Goal: Task Accomplishment & Management: Use online tool/utility

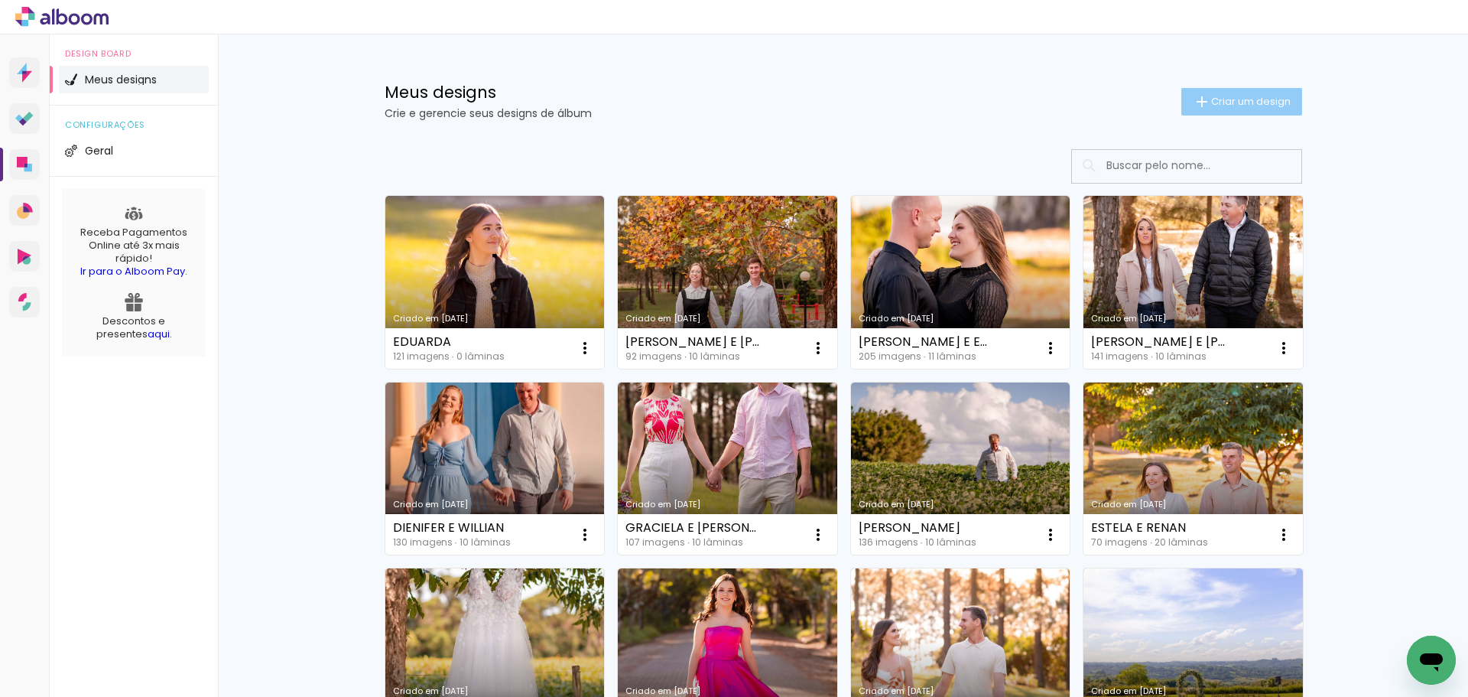
click at [1200, 112] on paper-button "Criar um design" at bounding box center [1241, 102] width 121 height 28
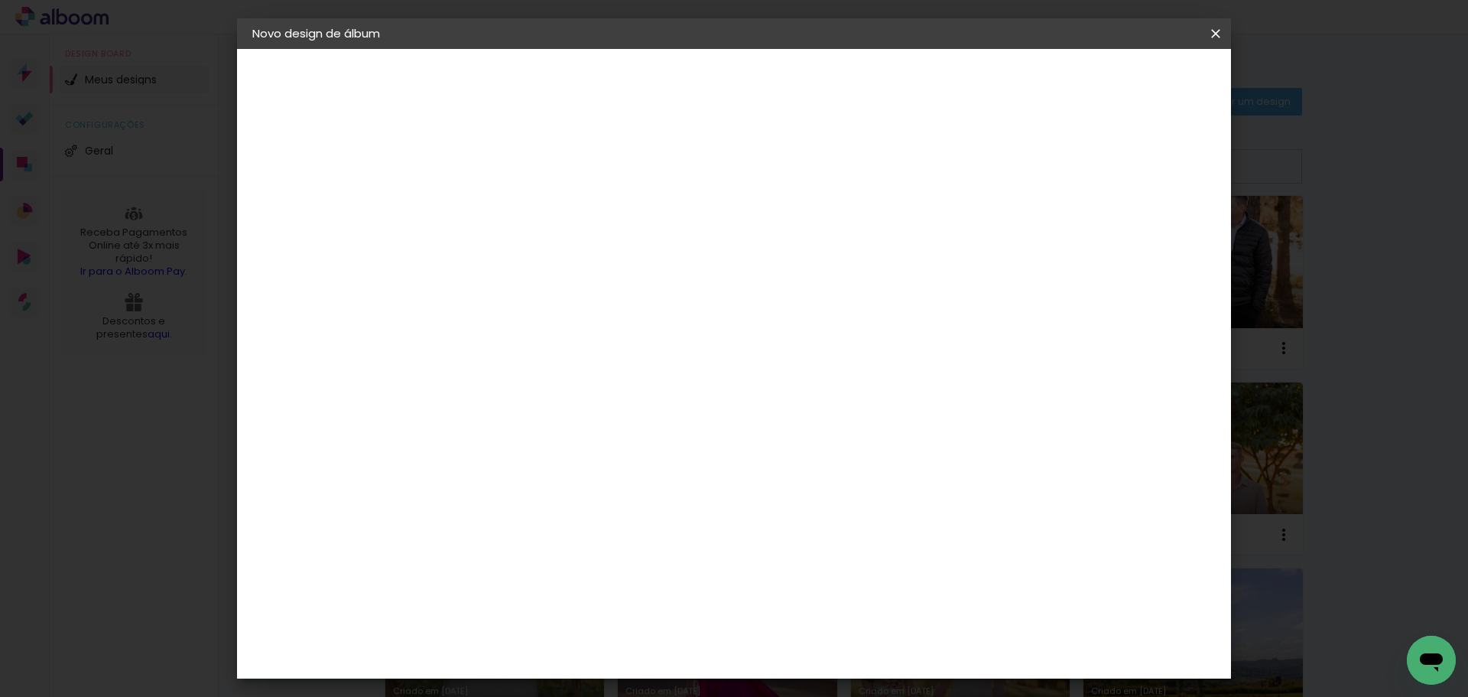
click at [502, 213] on input at bounding box center [502, 205] width 0 height 24
type input "e"
type input "ELOANA"
type paper-input "ELOANA"
click at [0, 0] on slot "Avançar" at bounding box center [0, 0] width 0 height 0
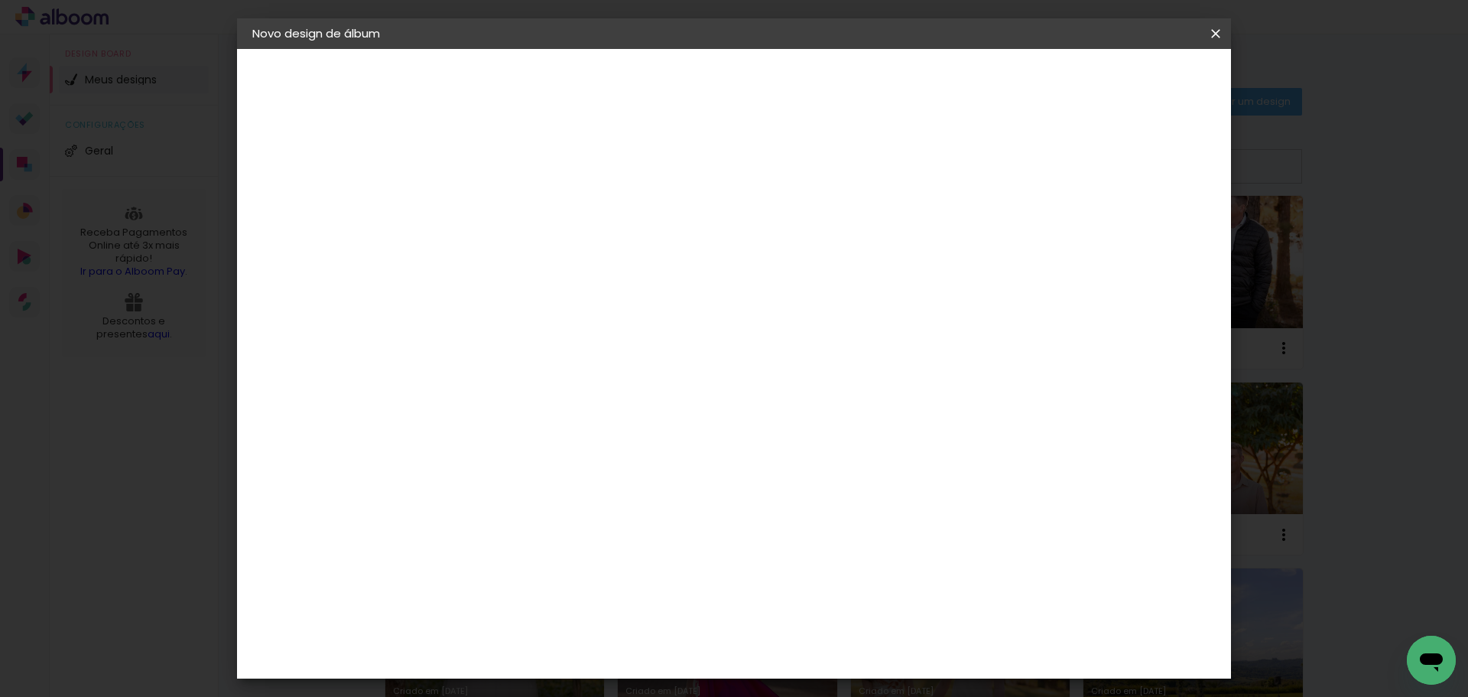
click at [507, 295] on input at bounding box center [541, 290] width 154 height 19
type input "SC"
type paper-input "SC"
click at [550, 397] on div "Schlosser" at bounding box center [521, 402] width 58 height 12
click at [0, 0] on slot "Avançar" at bounding box center [0, 0] width 0 height 0
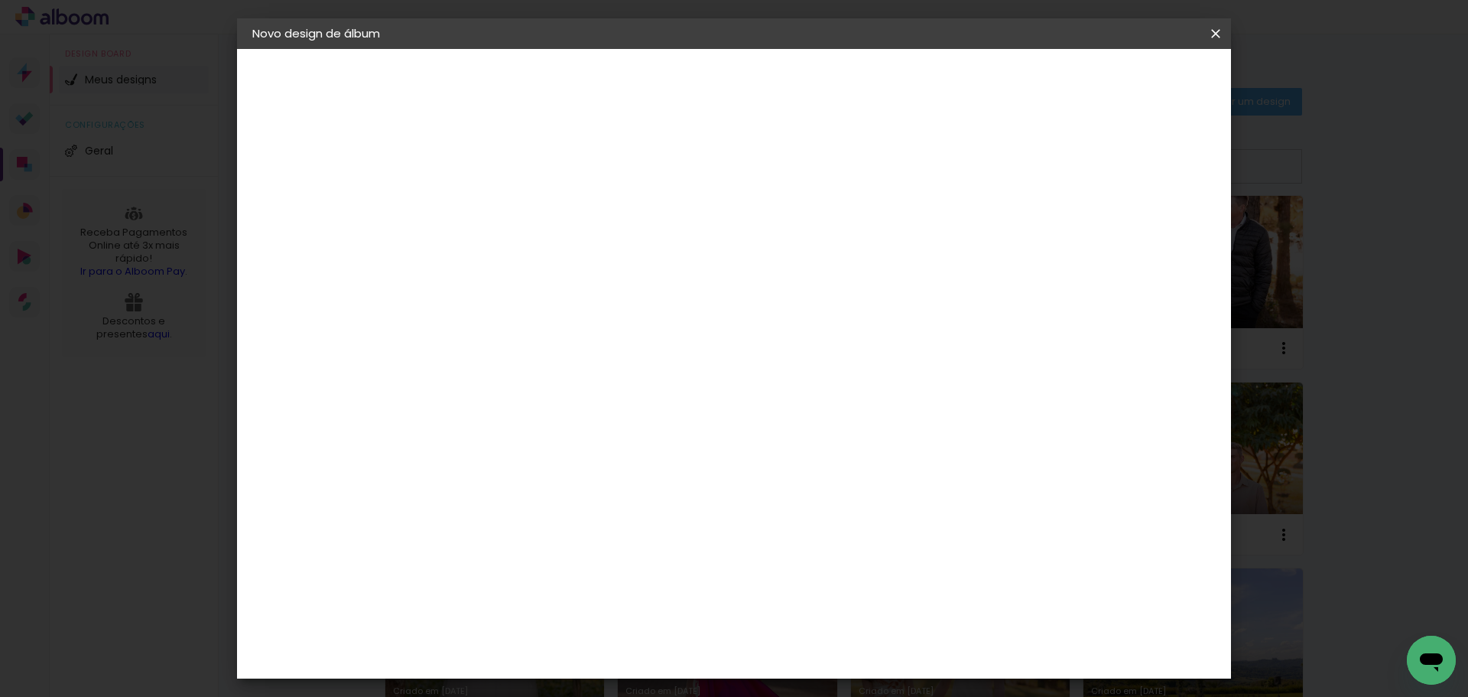
click at [0, 0] on slot "Avançar" at bounding box center [0, 0] width 0 height 0
click at [1120, 83] on span "Iniciar design" at bounding box center [1086, 81] width 70 height 11
